Goal: Transaction & Acquisition: Subscribe to service/newsletter

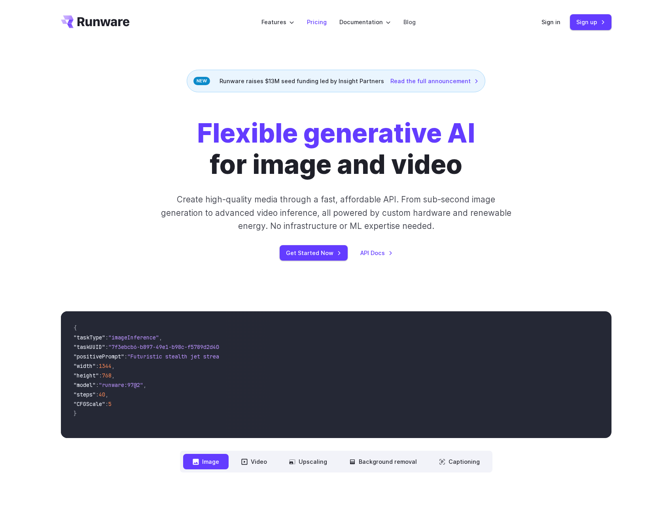
click at [317, 22] on link "Pricing" at bounding box center [317, 21] width 20 height 9
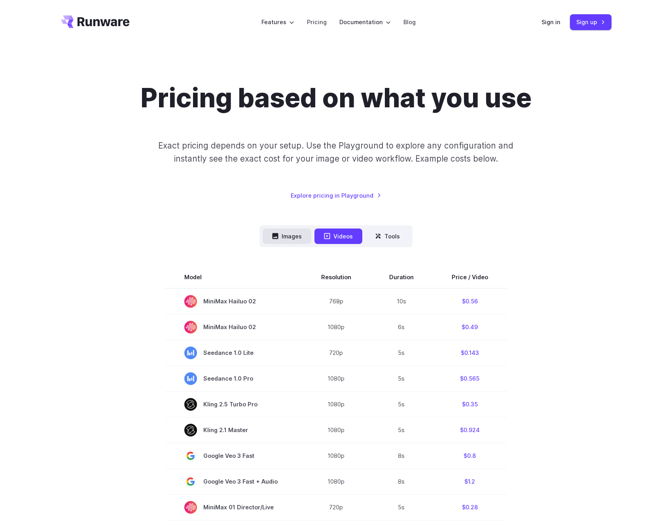
click at [286, 239] on button "Images" at bounding box center [287, 235] width 49 height 15
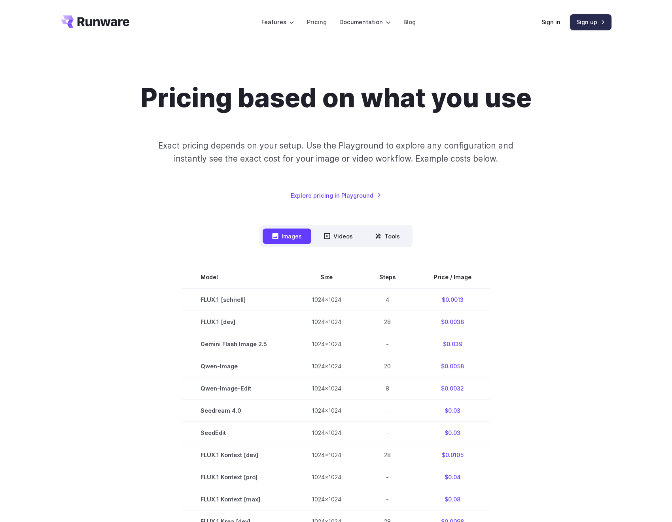
click at [592, 21] on link "Sign up" at bounding box center [591, 21] width 42 height 15
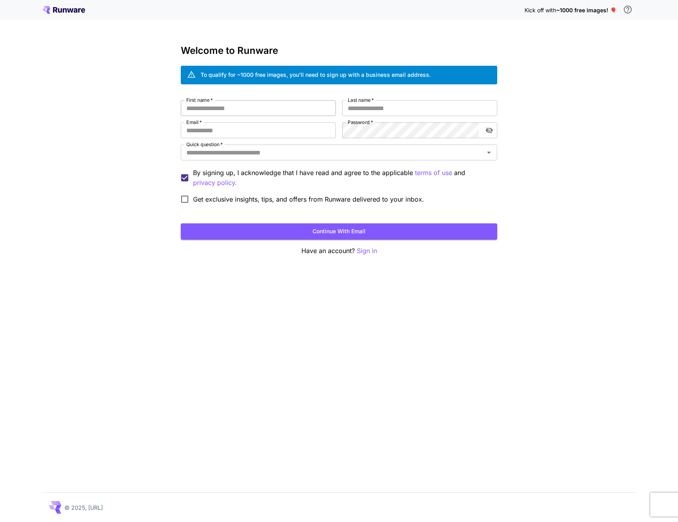
click at [236, 113] on input "First name   *" at bounding box center [258, 108] width 155 height 16
click at [234, 108] on input "First name   *" at bounding box center [258, 108] width 155 height 16
click at [241, 157] on input "Quick question   *" at bounding box center [332, 152] width 299 height 11
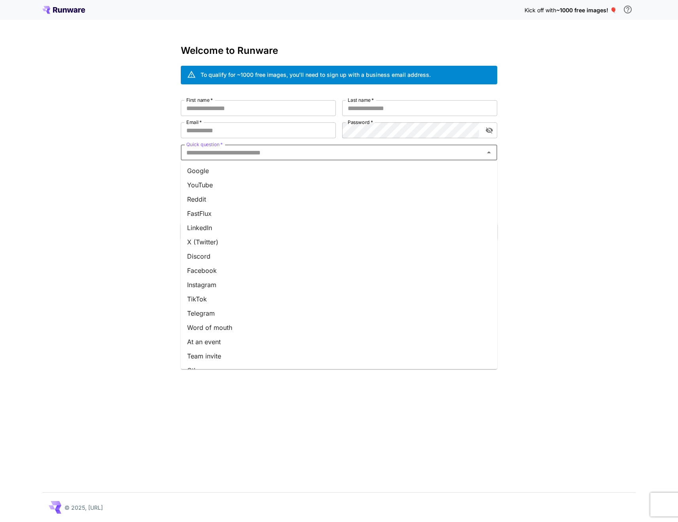
click at [241, 155] on input "Quick question   *" at bounding box center [332, 152] width 299 height 11
click at [222, 174] on li "Google" at bounding box center [339, 170] width 317 height 14
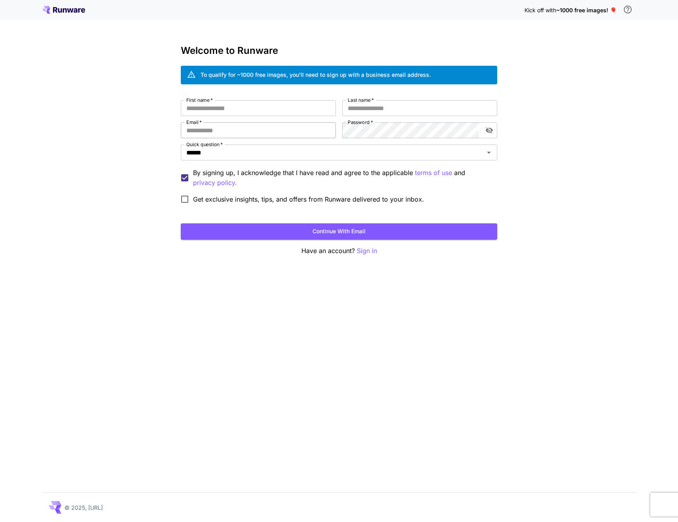
click at [215, 128] on input "Email   *" at bounding box center [258, 130] width 155 height 16
type input "**********"
click at [230, 114] on input "First name   *" at bounding box center [258, 108] width 155 height 16
click at [230, 112] on input "First name   *" at bounding box center [258, 108] width 155 height 16
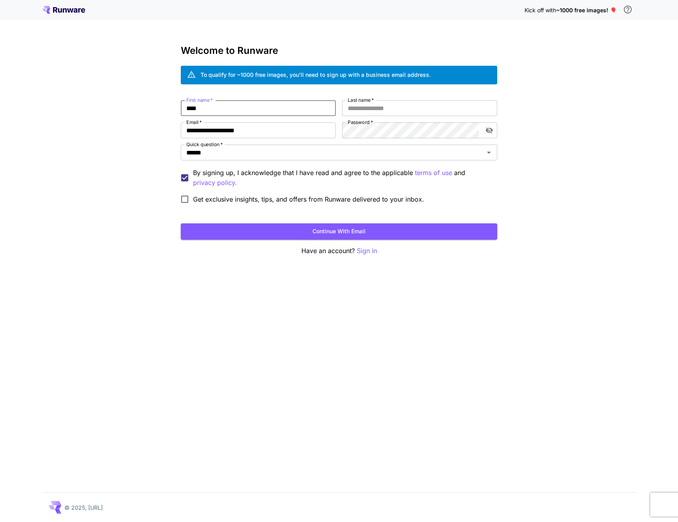
type input "****"
type input "*"
click at [266, 201] on span "Get exclusive insights, tips, and offers from Runware delivered to your inbox." at bounding box center [308, 198] width 231 height 9
click at [275, 229] on button "Continue with email" at bounding box center [339, 231] width 317 height 16
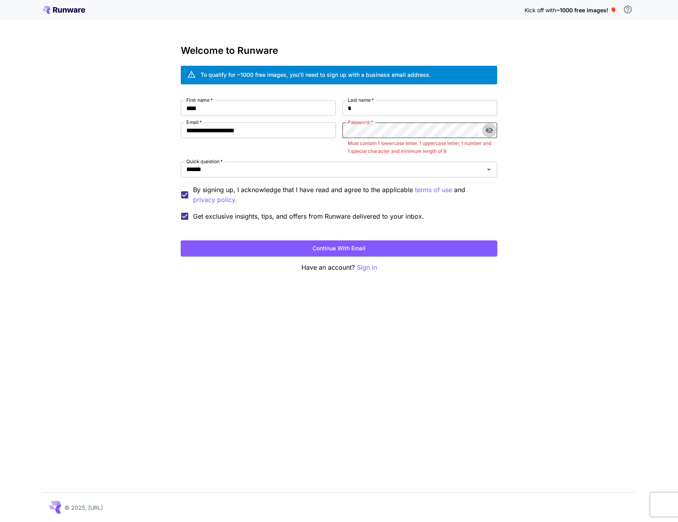
click at [493, 130] on icon "toggle password visibility" at bounding box center [489, 130] width 7 height 6
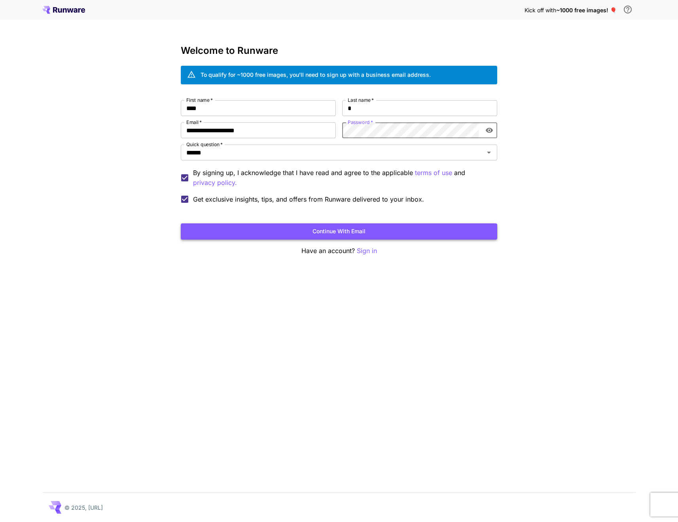
click at [372, 230] on button "Continue with email" at bounding box center [339, 231] width 317 height 16
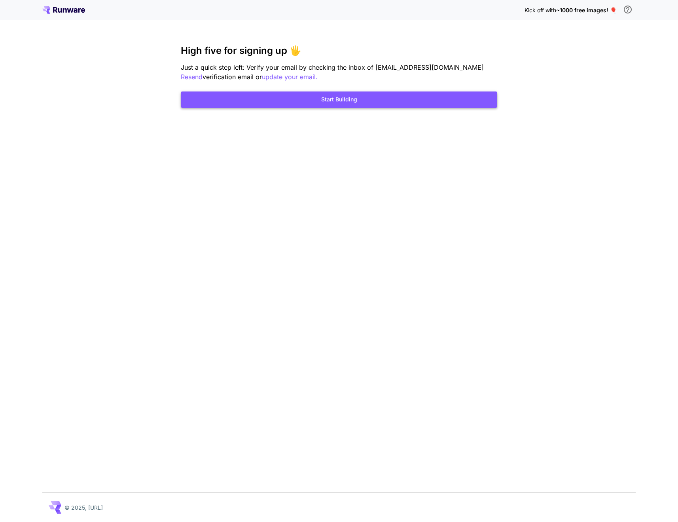
click at [386, 105] on button "Start Building" at bounding box center [339, 99] width 317 height 16
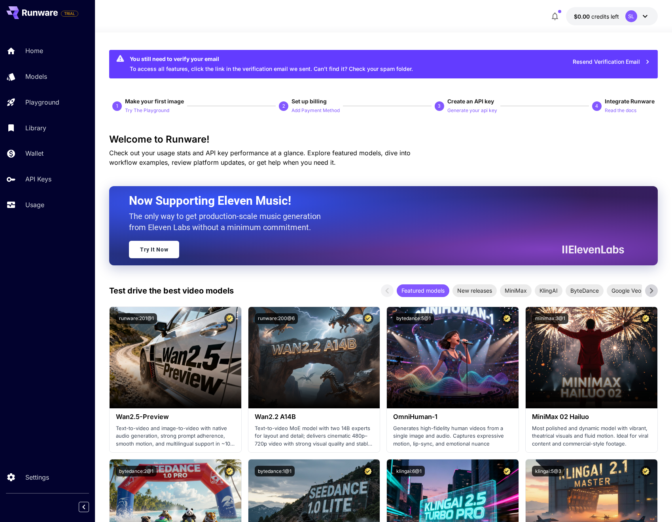
click at [606, 23] on div at bounding box center [383, 27] width 577 height 9
click at [606, 21] on button "$0.00 credits left SL" at bounding box center [612, 16] width 92 height 18
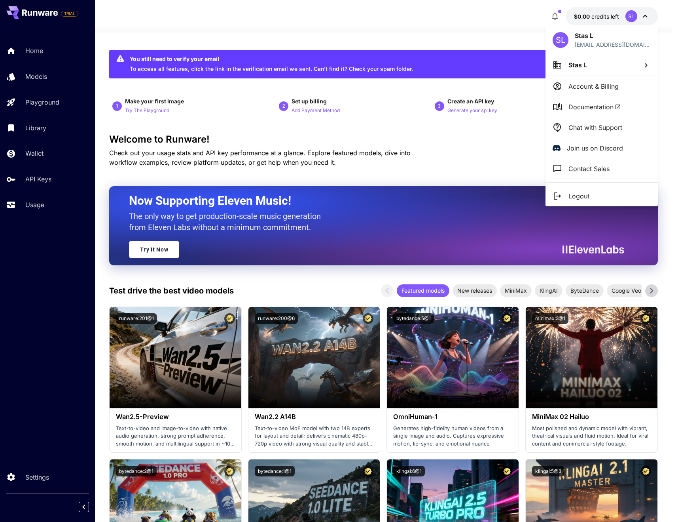
click at [590, 84] on p "Account & Billing" at bounding box center [594, 86] width 50 height 9
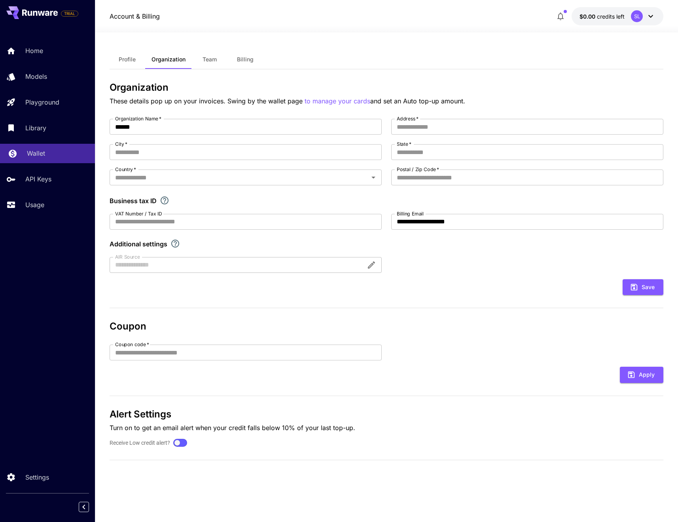
click at [35, 156] on p "Wallet" at bounding box center [36, 152] width 18 height 9
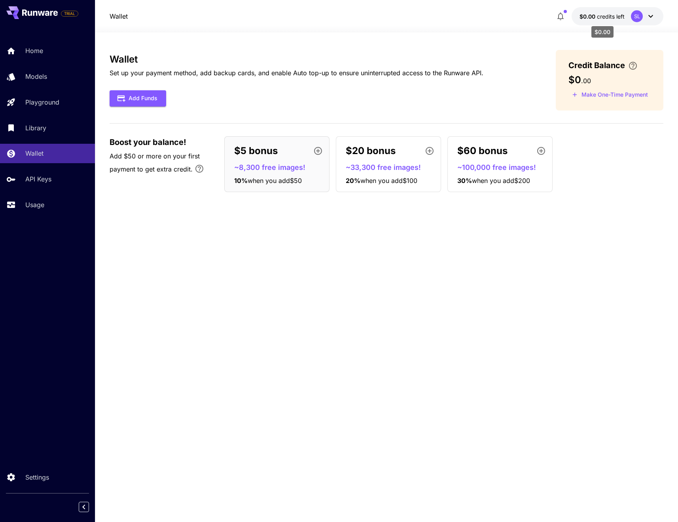
click at [588, 17] on span "$0.00" at bounding box center [588, 16] width 17 height 7
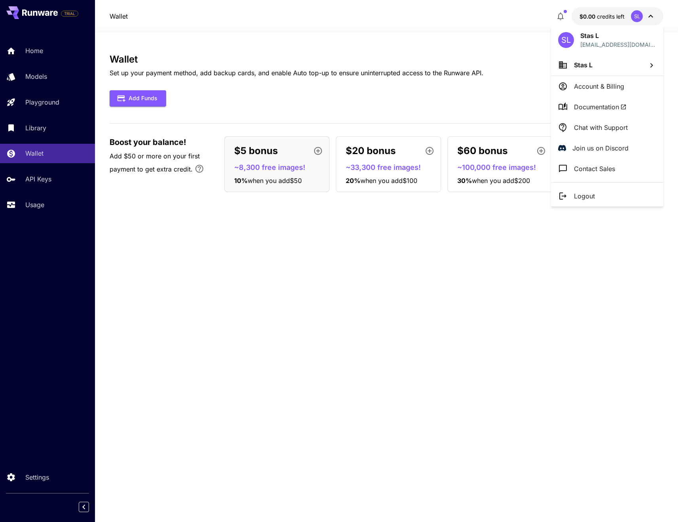
click at [588, 17] on div at bounding box center [339, 261] width 678 height 522
